Goal: Task Accomplishment & Management: Manage account settings

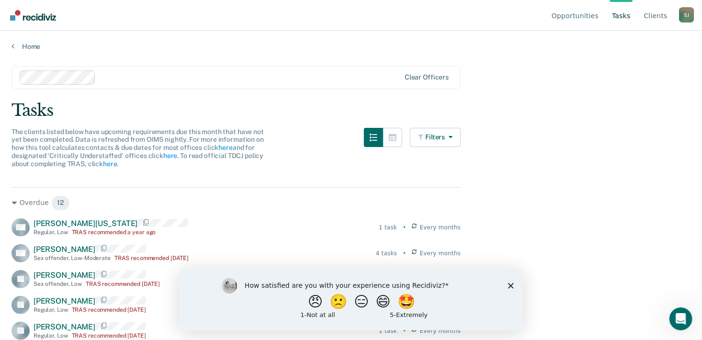
click at [628, 19] on link "Tasks" at bounding box center [621, 15] width 23 height 31
click at [438, 138] on button "Filters" at bounding box center [435, 137] width 51 height 19
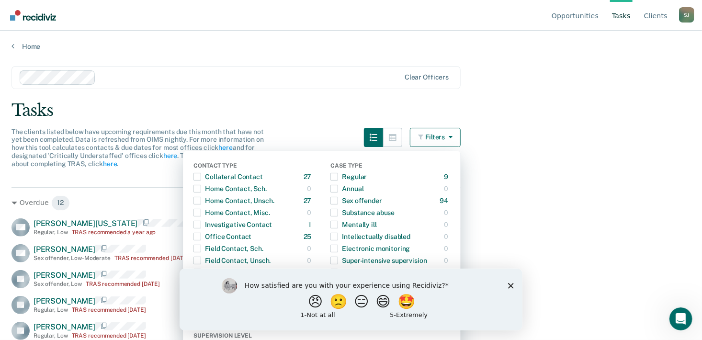
click at [523, 172] on main "Clear officers Tasks The clients listed below have upcoming requirements due th…" at bounding box center [351, 194] width 702 height 286
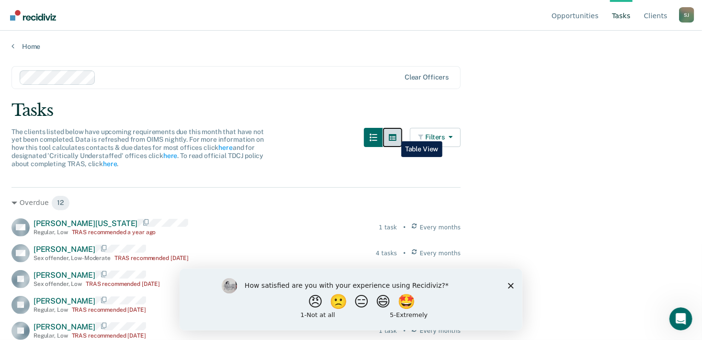
click at [394, 134] on icon "button" at bounding box center [393, 137] width 8 height 7
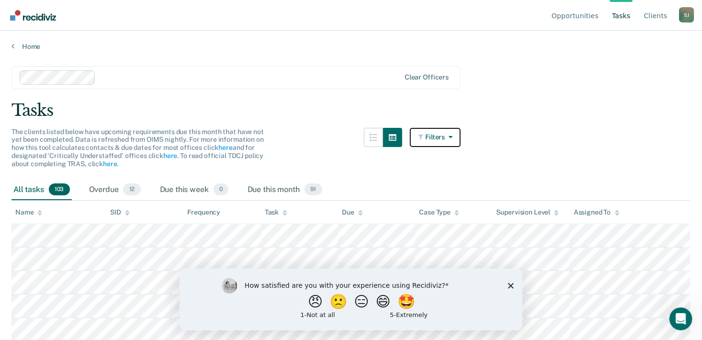
click at [435, 134] on button "Filters" at bounding box center [435, 137] width 51 height 19
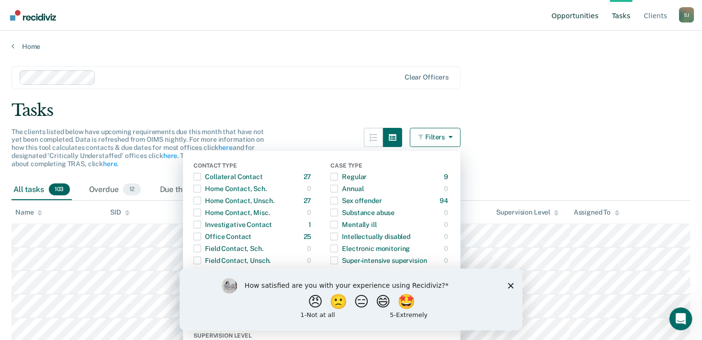
click at [592, 18] on link "Opportunities" at bounding box center [575, 15] width 51 height 31
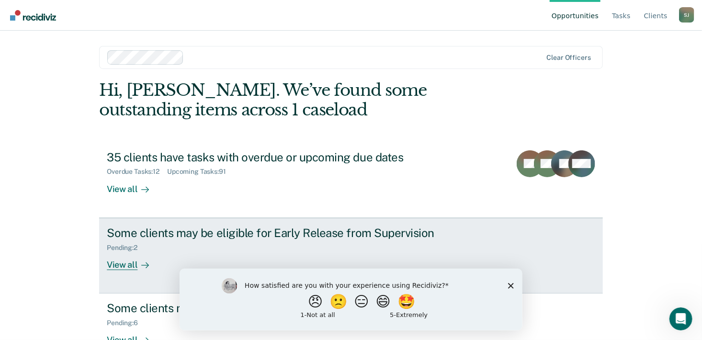
click at [121, 264] on div "View all" at bounding box center [134, 260] width 54 height 19
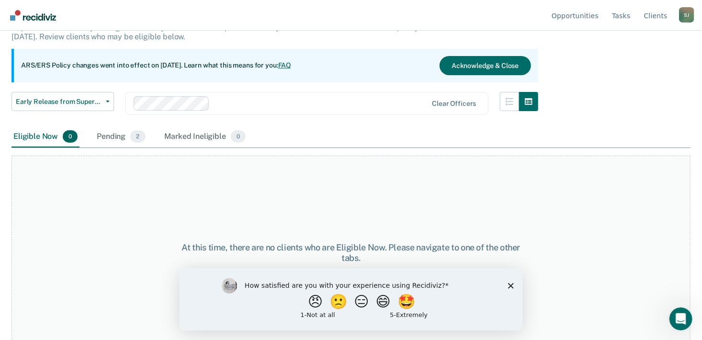
scroll to position [79, 0]
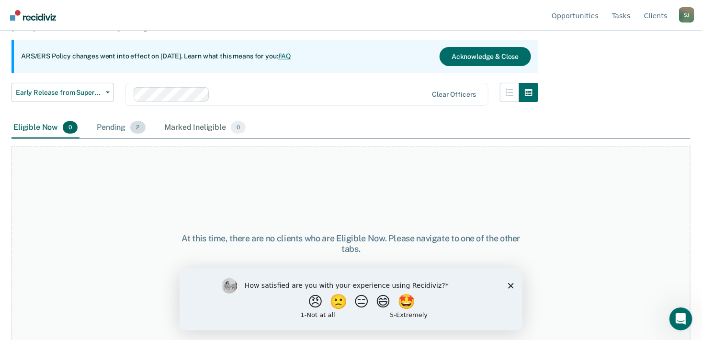
click at [115, 124] on div "Pending 2" at bounding box center [121, 127] width 52 height 21
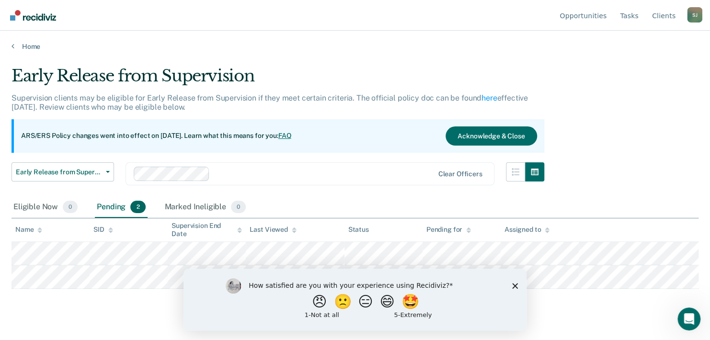
click at [516, 284] on polygon "Close survey" at bounding box center [515, 285] width 6 height 6
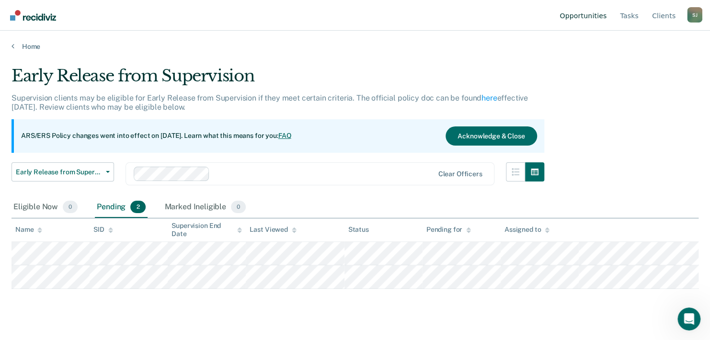
click at [589, 16] on link "Opportunities" at bounding box center [582, 15] width 51 height 31
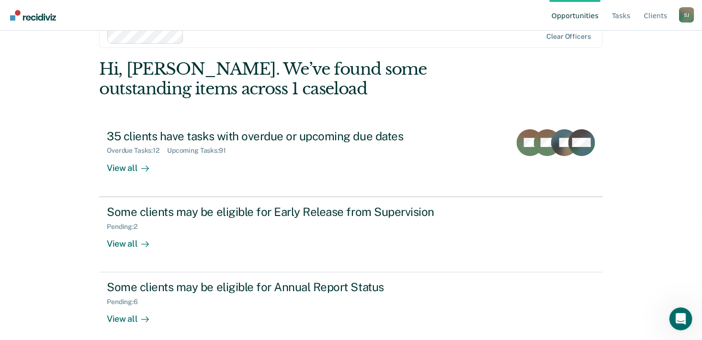
scroll to position [28, 0]
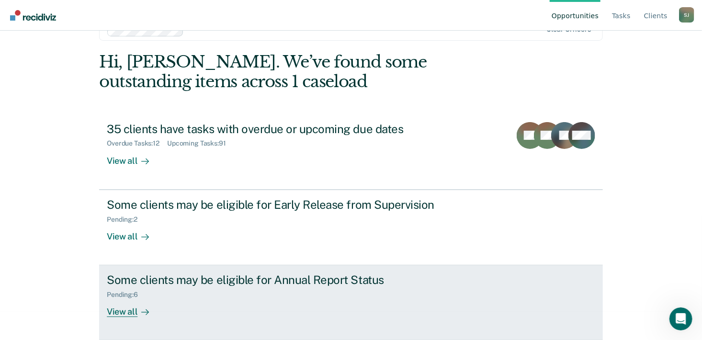
click at [121, 311] on div "View all" at bounding box center [134, 308] width 54 height 19
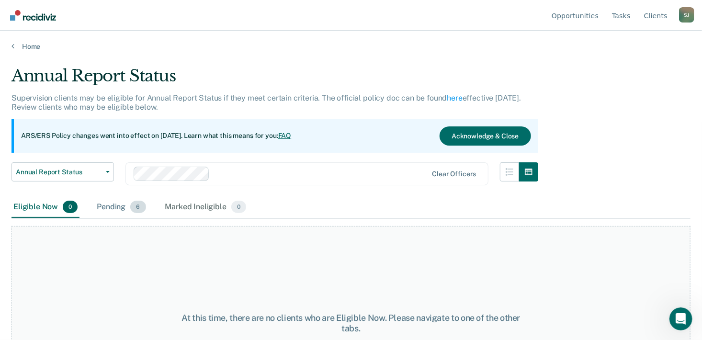
click at [113, 206] on div "Pending 6" at bounding box center [121, 207] width 53 height 21
